Goal: Task Accomplishment & Management: Manage account settings

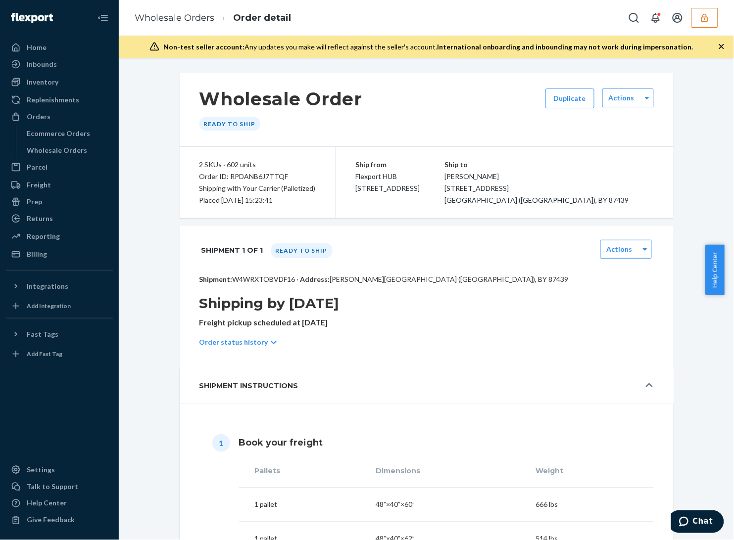
click at [605, 334] on div "Order status history" at bounding box center [426, 342] width 454 height 28
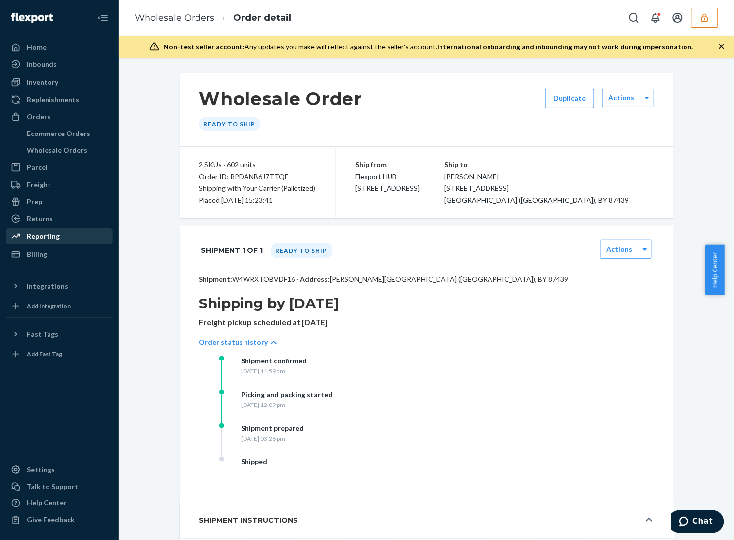
click at [71, 233] on div "Reporting" at bounding box center [59, 237] width 105 height 14
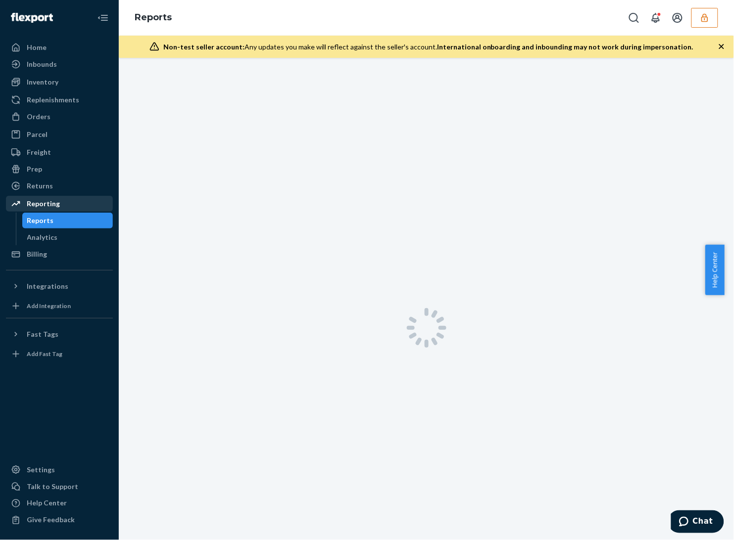
click at [67, 221] on div "Reporting Reports Analytics" at bounding box center [59, 220] width 107 height 49
click at [52, 186] on div "Returns" at bounding box center [59, 186] width 105 height 14
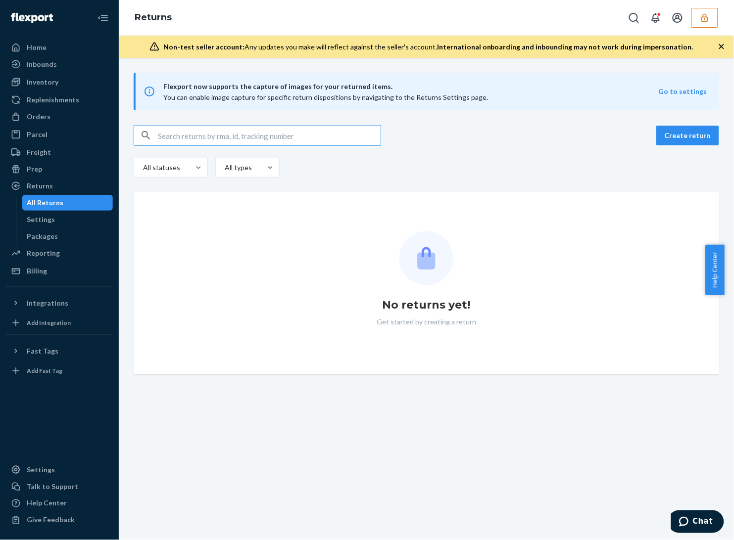
click at [720, 15] on div "Returns" at bounding box center [426, 18] width 615 height 36
click at [715, 15] on button "button" at bounding box center [704, 18] width 27 height 20
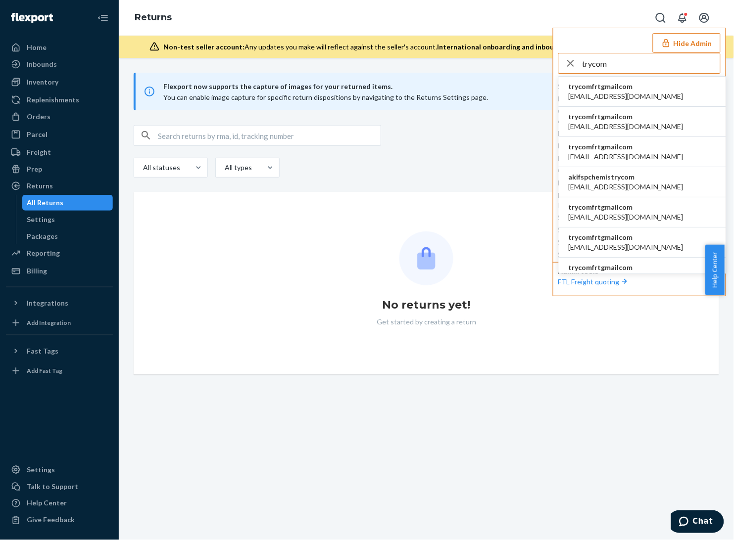
type input "trycom"
click at [617, 89] on span "trycomfrtgmailcom" at bounding box center [625, 87] width 115 height 10
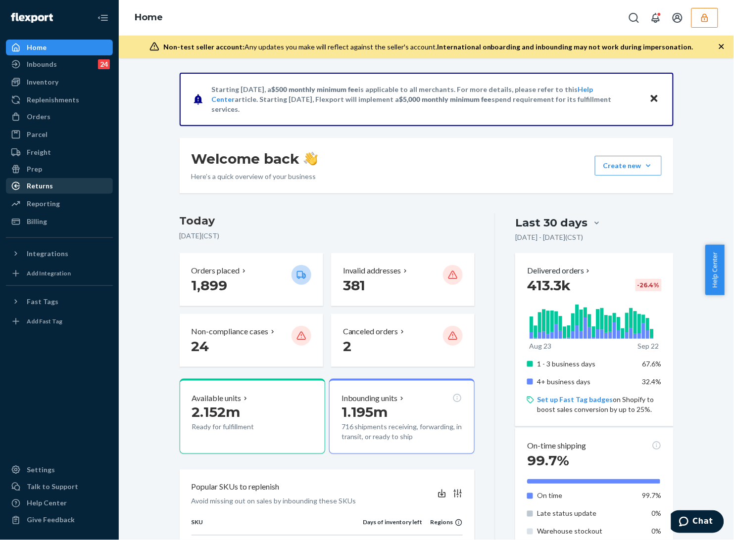
click at [55, 191] on div "Returns" at bounding box center [59, 186] width 105 height 14
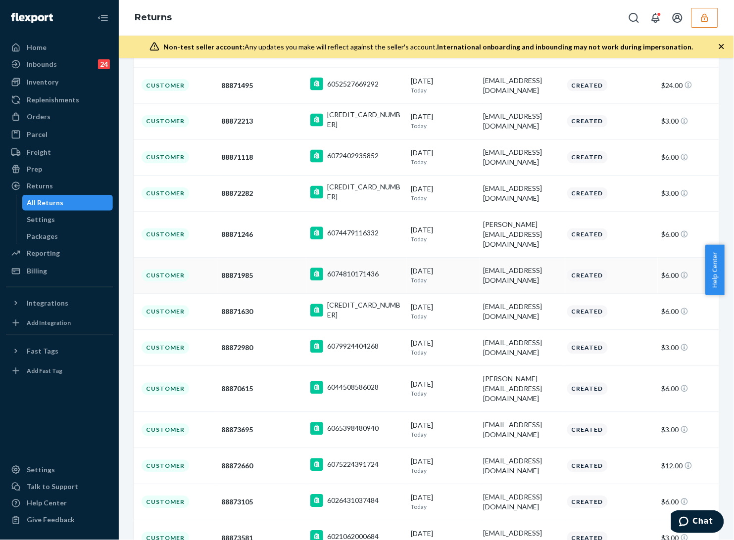
scroll to position [1731, 0]
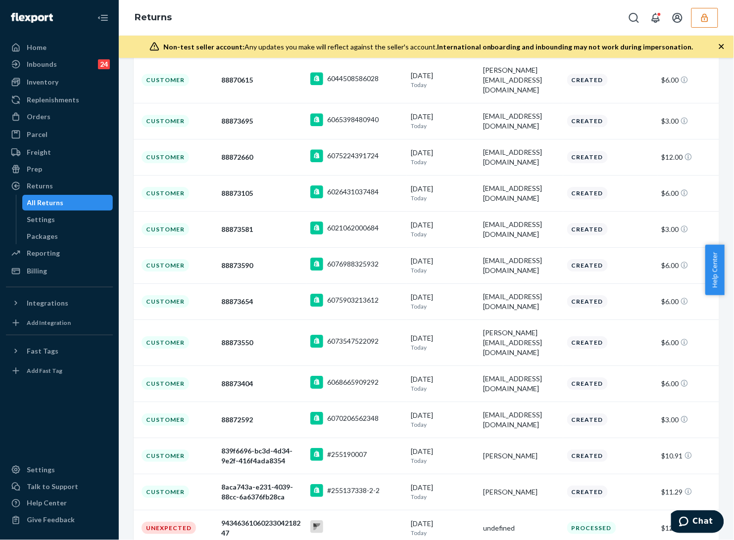
click at [468, 18] on div "Returns" at bounding box center [426, 18] width 615 height 36
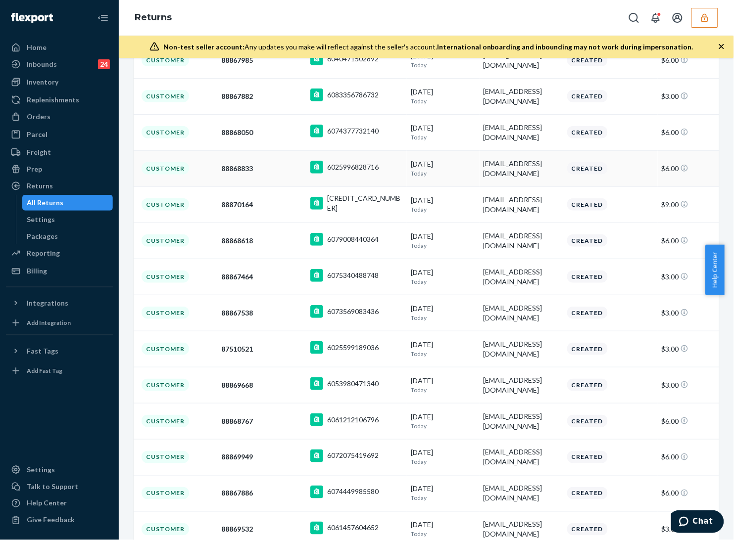
scroll to position [3297, 0]
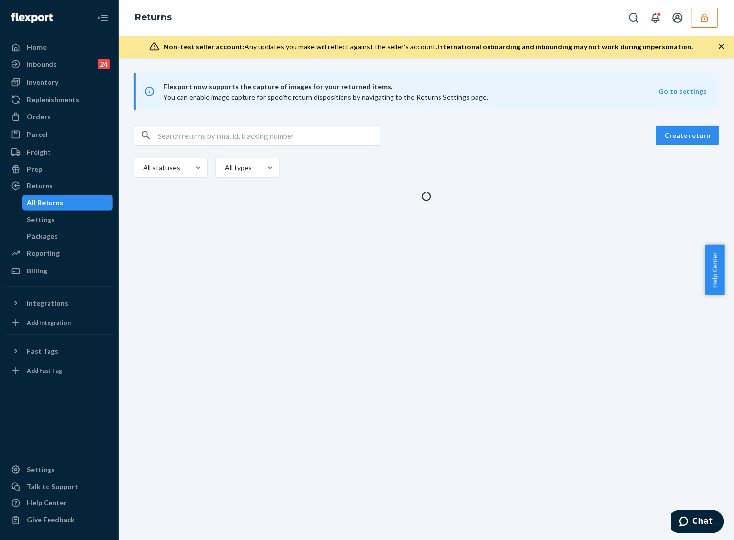
scroll to position [0, 0]
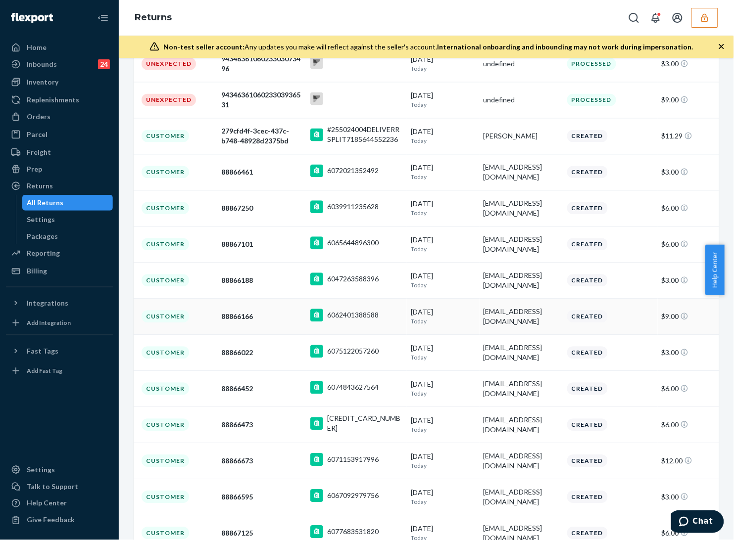
scroll to position [371, 0]
